Goal: Task Accomplishment & Management: Manage account settings

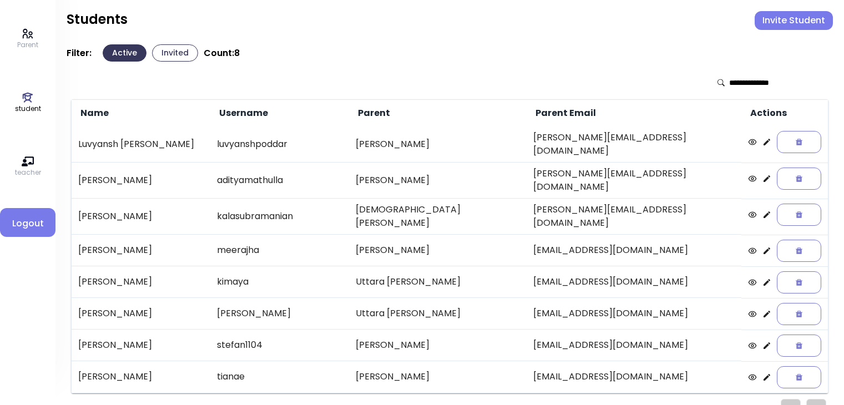
scroll to position [10, 0]
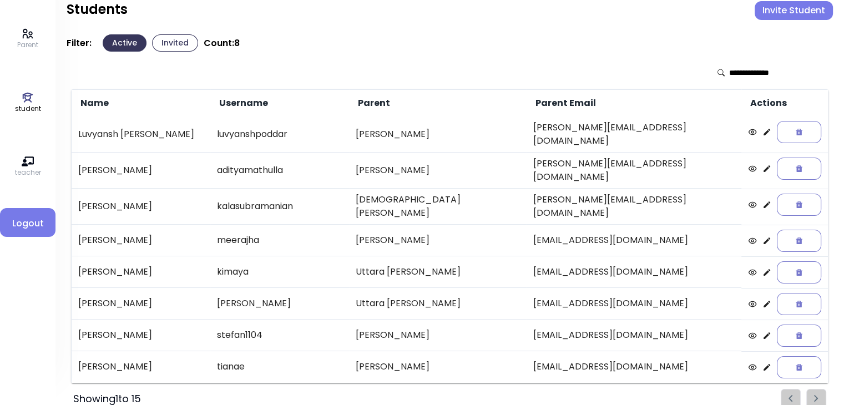
click at [184, 44] on button "Invited" at bounding box center [175, 42] width 46 height 17
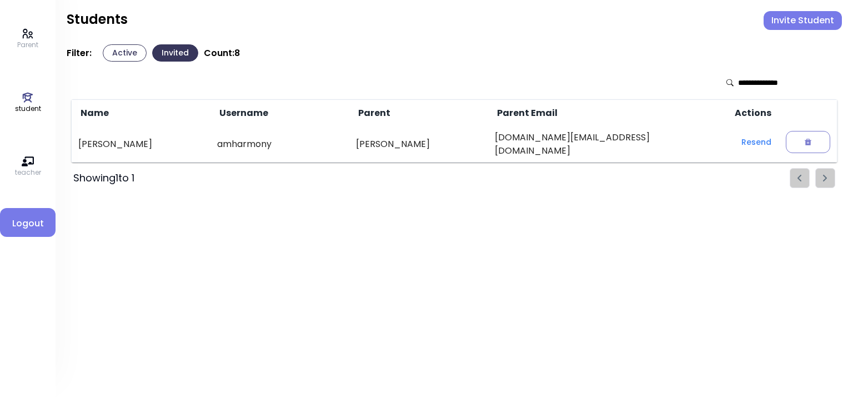
click at [28, 43] on p "Parent" at bounding box center [27, 45] width 21 height 10
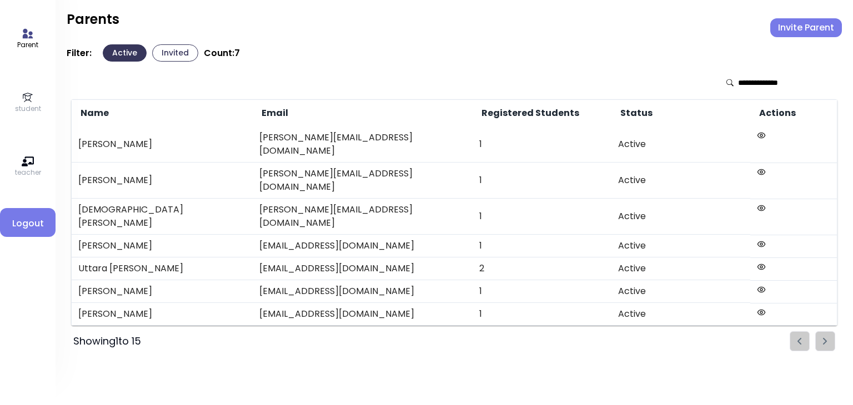
click at [174, 53] on button "Invited" at bounding box center [175, 52] width 46 height 17
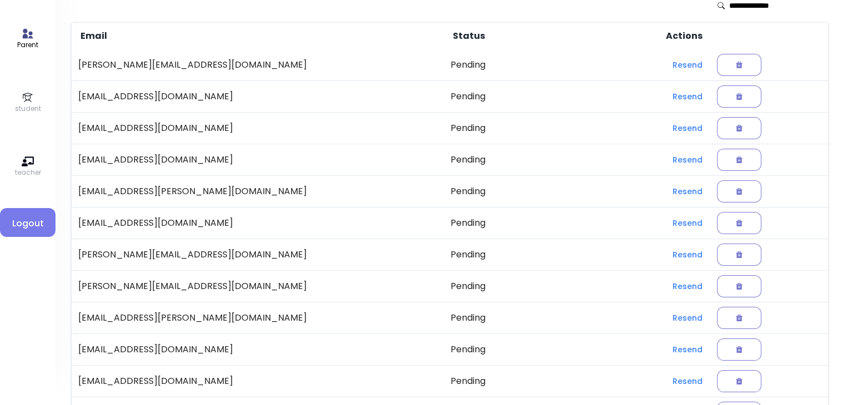
scroll to position [231, 0]
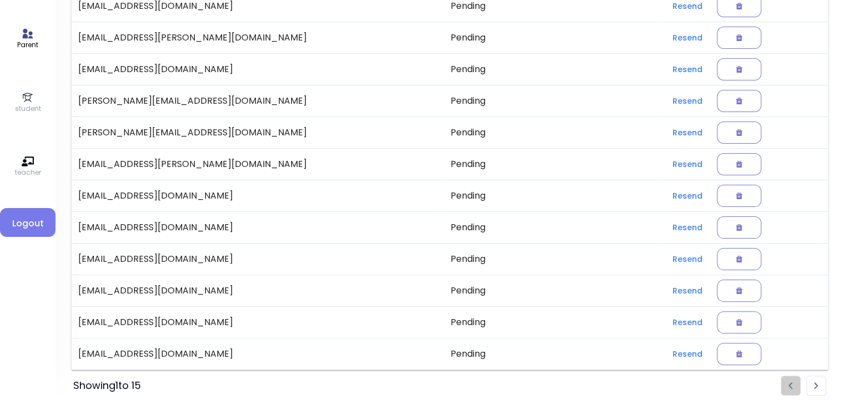
click at [815, 388] on li "Pagination" at bounding box center [816, 386] width 20 height 20
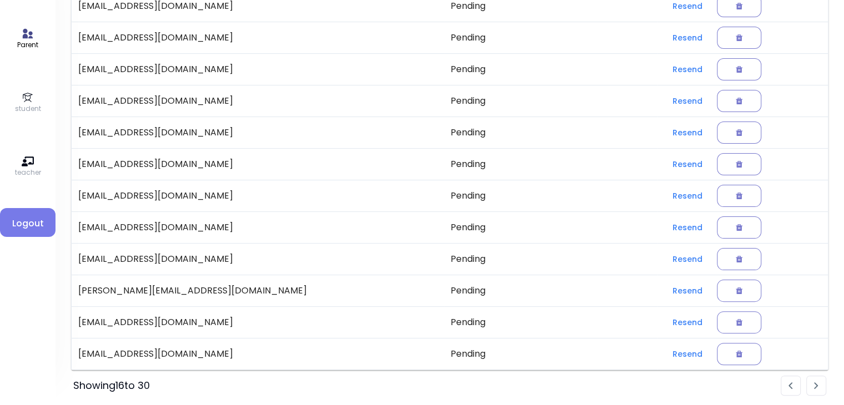
click at [782, 387] on li "Pagination" at bounding box center [791, 386] width 20 height 20
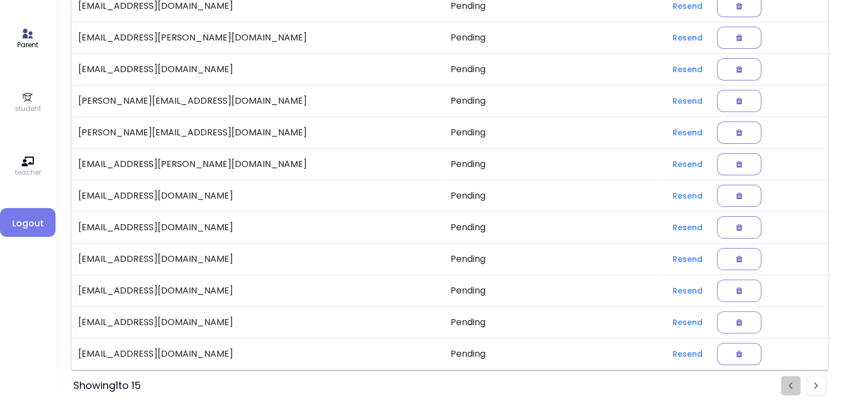
click at [818, 385] on img "Pagination" at bounding box center [816, 385] width 4 height 7
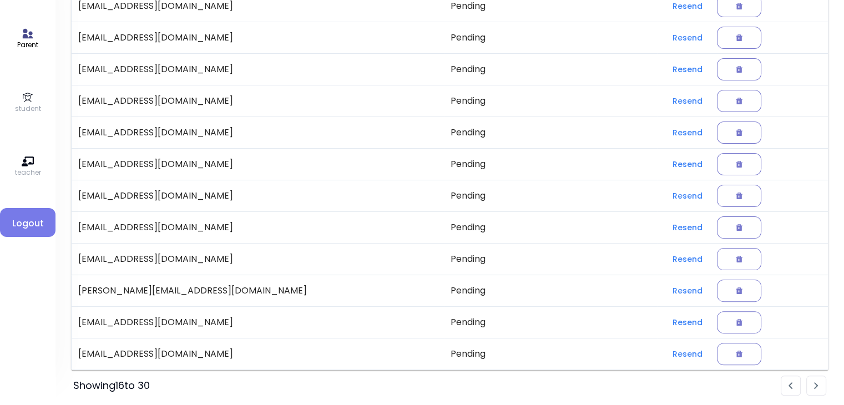
click at [818, 385] on img "Pagination" at bounding box center [816, 385] width 4 height 7
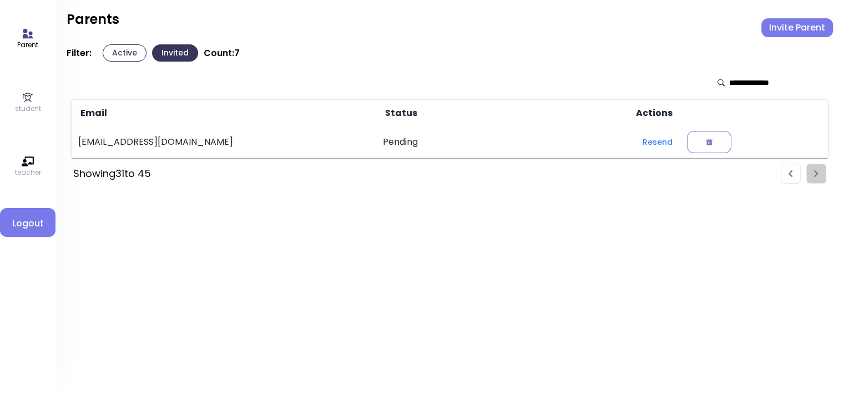
scroll to position [0, 0]
click at [117, 54] on button "Active" at bounding box center [125, 52] width 44 height 17
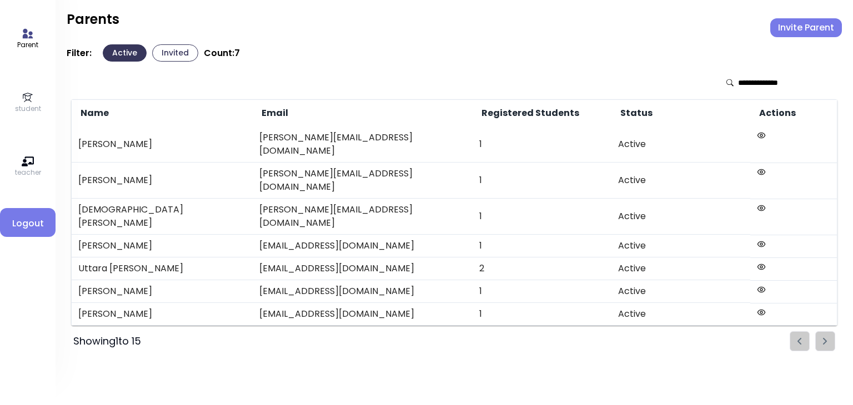
click at [175, 53] on button "Invited" at bounding box center [175, 52] width 46 height 17
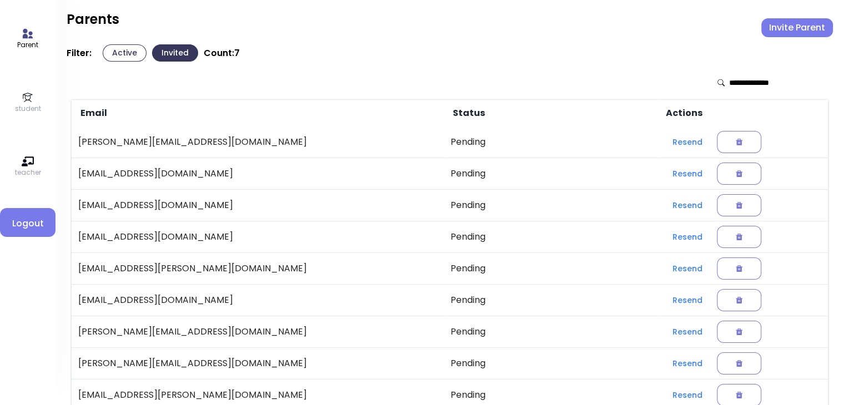
click at [122, 56] on button "Active" at bounding box center [125, 52] width 44 height 17
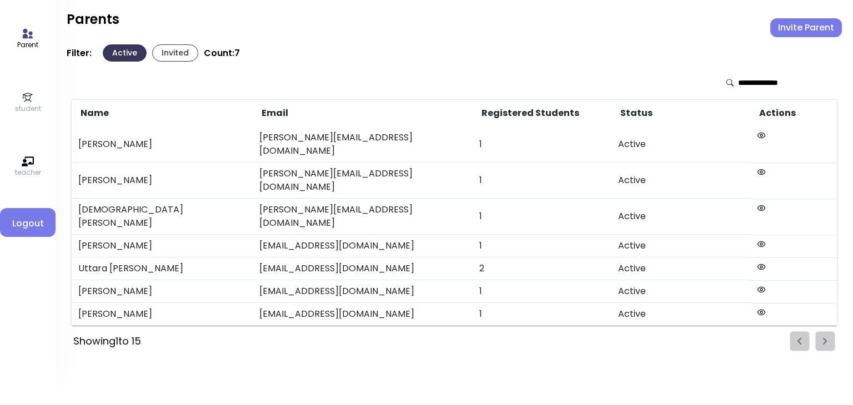
click at [122, 163] on td "[PERSON_NAME]" at bounding box center [162, 181] width 181 height 36
click at [109, 163] on td "[PERSON_NAME]" at bounding box center [162, 181] width 181 height 36
click at [29, 95] on icon at bounding box center [28, 97] width 10 height 9
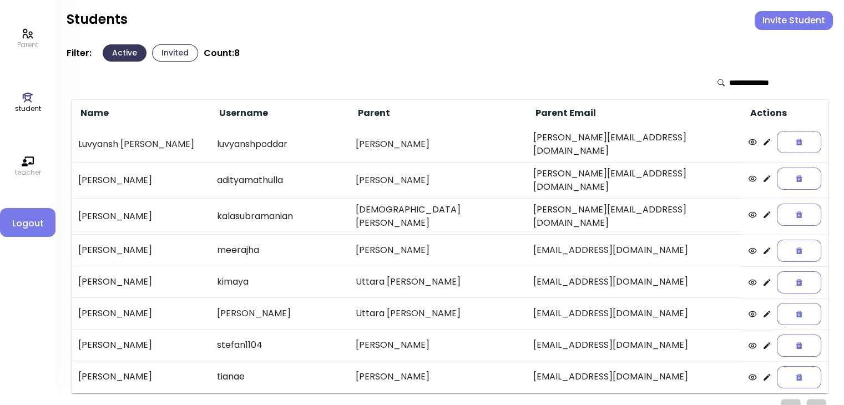
click at [133, 178] on td "[PERSON_NAME]" at bounding box center [141, 181] width 139 height 36
click at [763, 174] on icon at bounding box center [767, 178] width 9 height 9
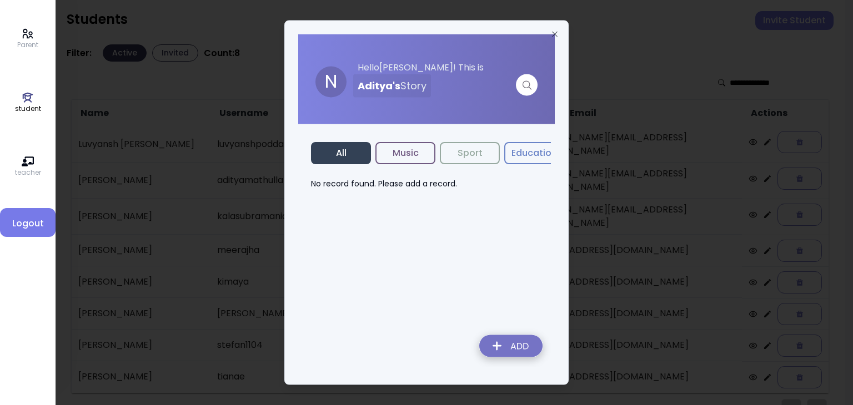
click at [506, 346] on img at bounding box center [510, 348] width 81 height 39
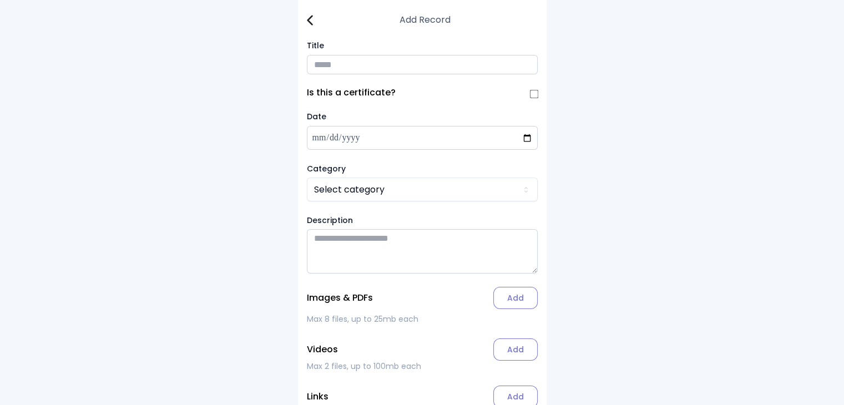
click at [319, 61] on input "Title" at bounding box center [422, 64] width 231 height 19
click at [329, 143] on input "date" at bounding box center [422, 138] width 231 height 24
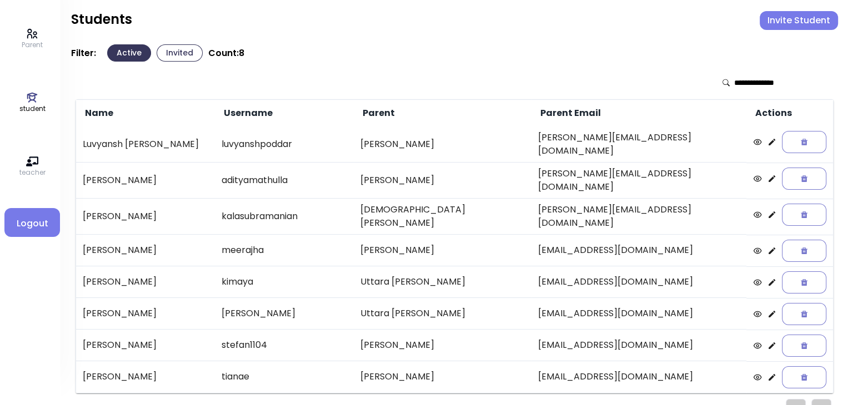
scroll to position [10, 0]
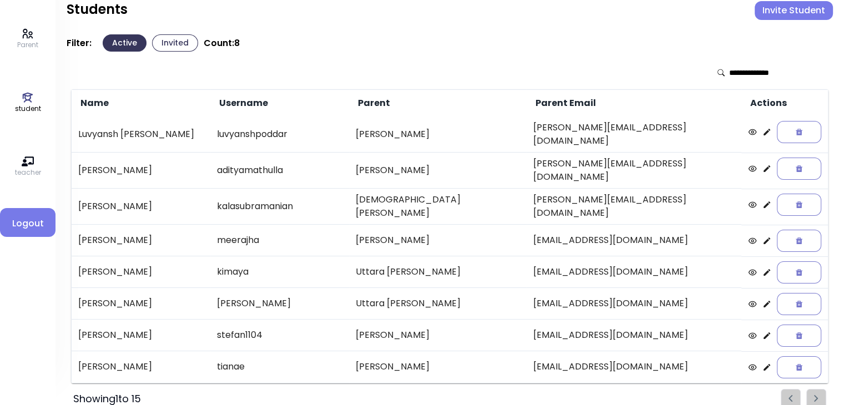
click at [764, 332] on icon at bounding box center [767, 335] width 7 height 7
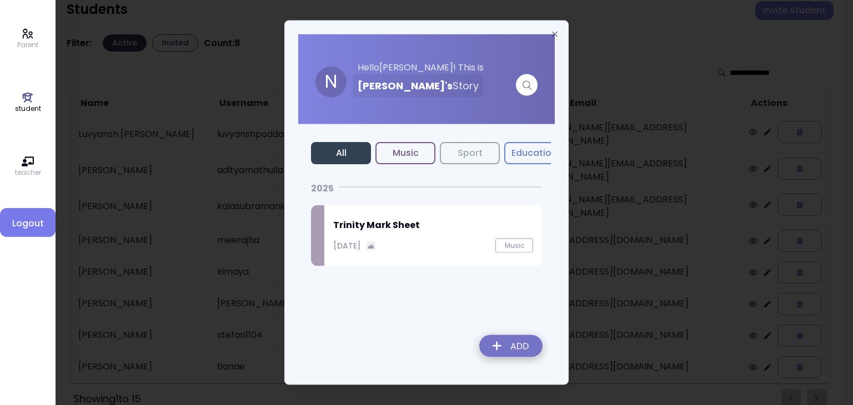
click at [349, 247] on p "[DATE]" at bounding box center [347, 246] width 28 height 12
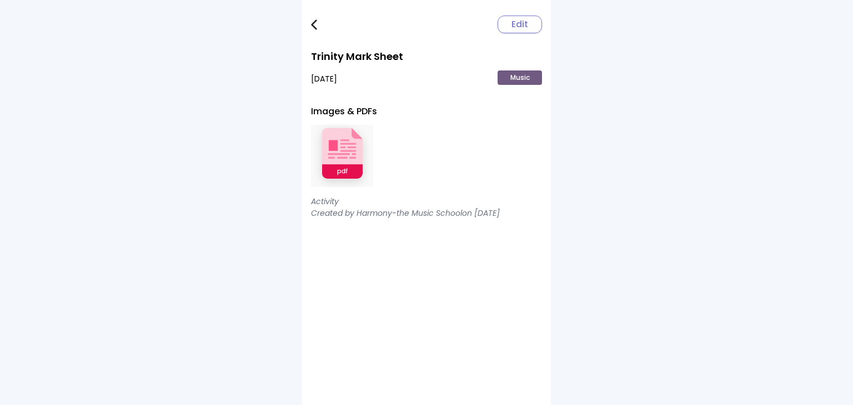
click at [310, 28] on div "Edit Trinity Mark Sheet [DATE] Music Images & PDFs Activity Created by Harmony-…" at bounding box center [426, 202] width 249 height 405
click at [313, 27] on img at bounding box center [314, 24] width 6 height 11
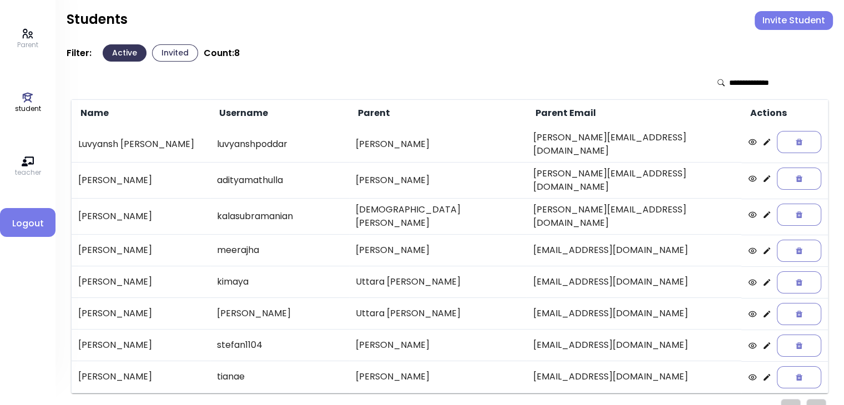
click at [20, 47] on p "Parent" at bounding box center [27, 45] width 21 height 10
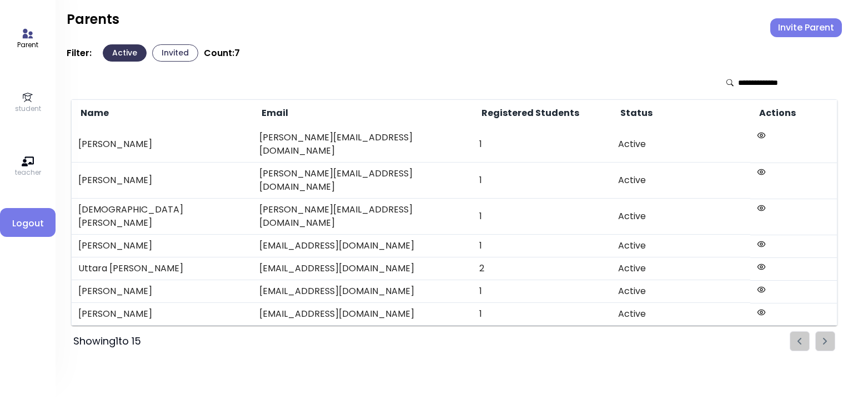
click at [169, 51] on button "Invited" at bounding box center [175, 52] width 46 height 17
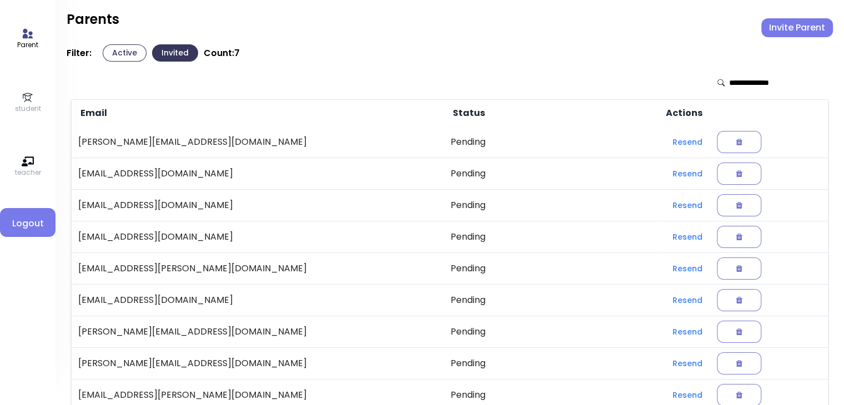
click at [31, 109] on p "student" at bounding box center [28, 109] width 26 height 10
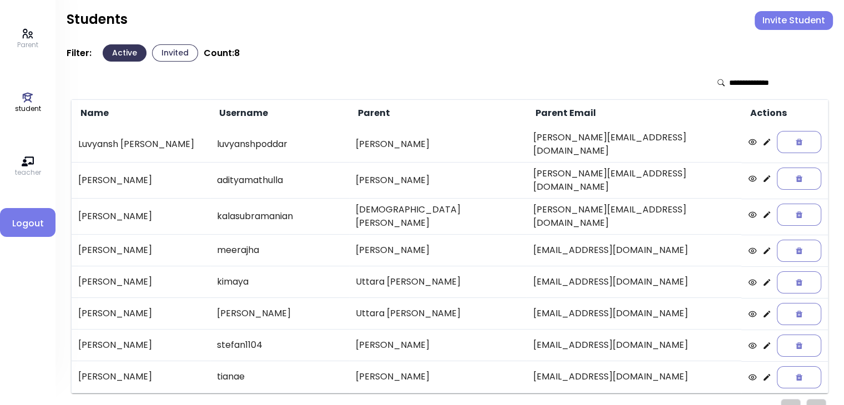
scroll to position [10, 0]
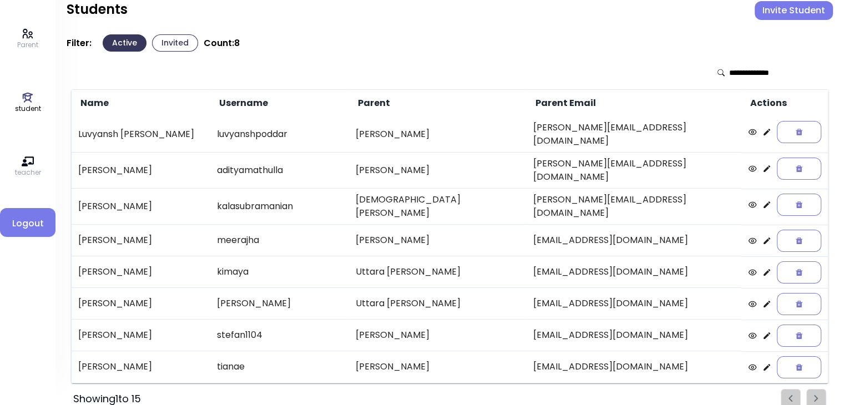
click at [170, 39] on button "Invited" at bounding box center [175, 42] width 46 height 17
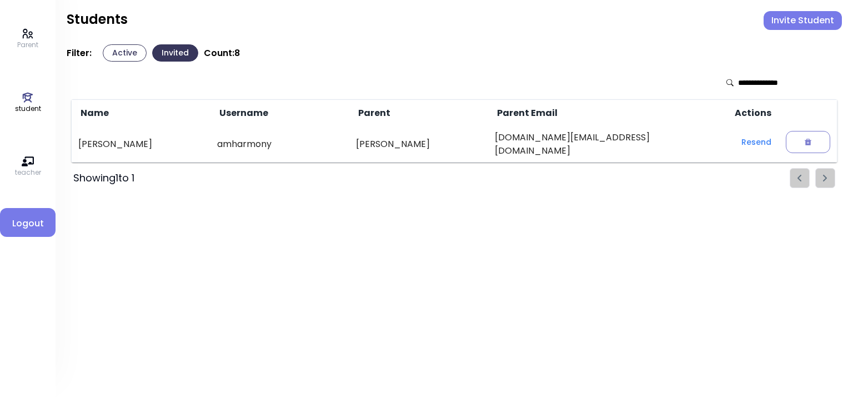
click at [26, 37] on icon at bounding box center [28, 34] width 12 height 12
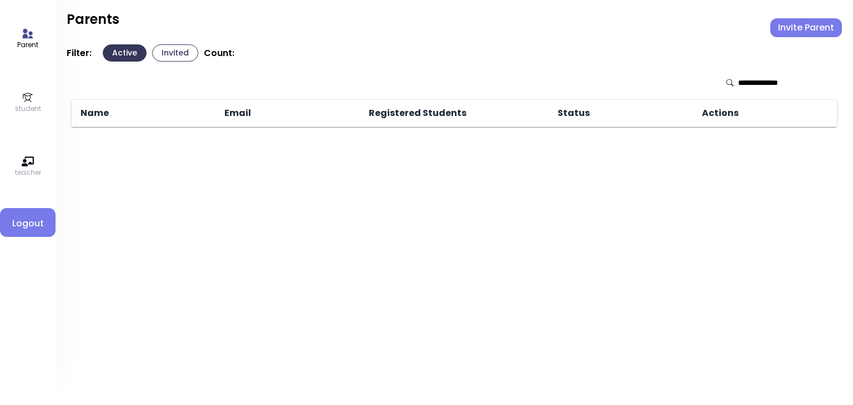
click at [178, 53] on button "Invited" at bounding box center [175, 52] width 46 height 17
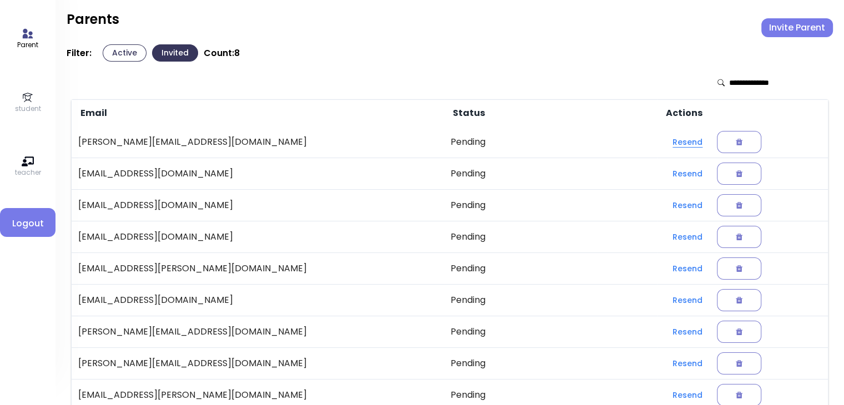
click at [664, 143] on button "Resend" at bounding box center [688, 142] width 48 height 20
click at [664, 172] on button "Resend" at bounding box center [688, 174] width 48 height 20
click at [664, 206] on button "Resend" at bounding box center [688, 205] width 48 height 20
